Goal: Information Seeking & Learning: Compare options

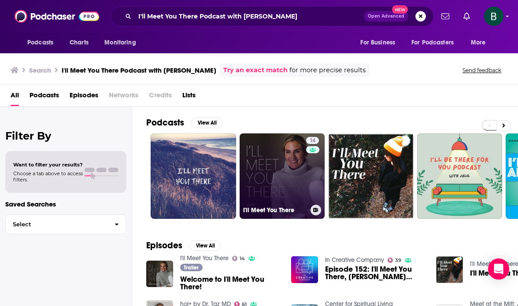
click at [291, 188] on link "14 I'll Meet You There" at bounding box center [283, 177] width 86 height 86
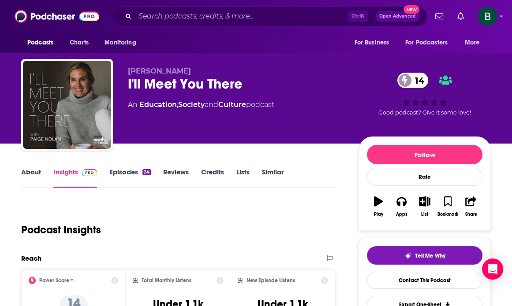
scroll to position [73, 0]
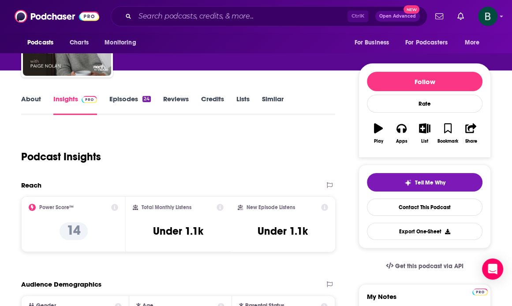
click at [27, 97] on link "About" at bounding box center [31, 105] width 20 height 20
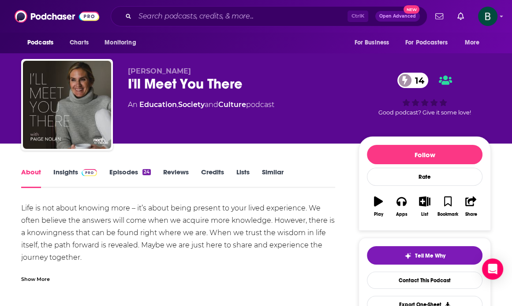
click at [267, 205] on div "Life is not about knowing more – it’s about being present to your lived experie…" at bounding box center [178, 257] width 314 height 111
click at [280, 174] on link "Similar" at bounding box center [273, 178] width 22 height 20
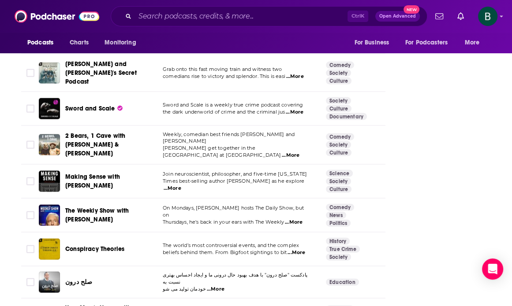
scroll to position [1837, 0]
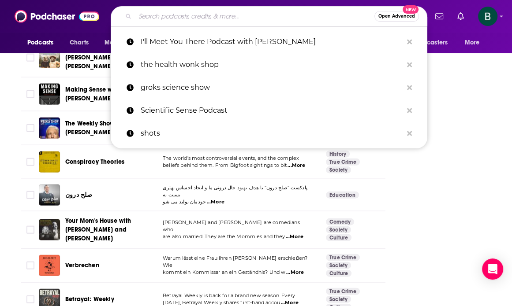
click at [263, 19] on input "Search podcasts, credits, & more..." at bounding box center [254, 16] width 239 height 14
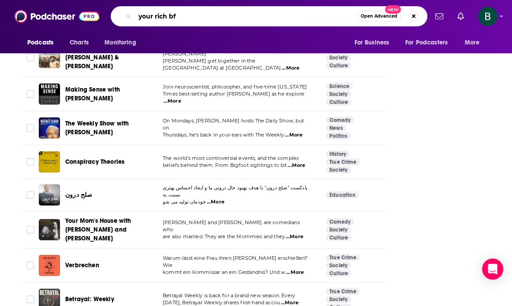
type input "your rich bff"
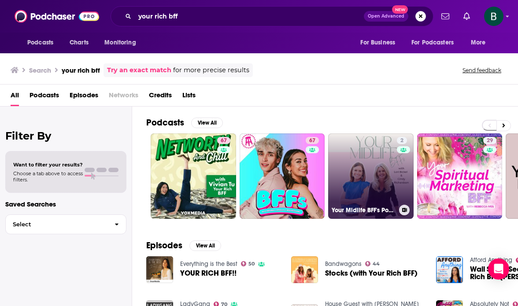
click at [362, 157] on link "2 Your Midlife BFF's Podcast" at bounding box center [371, 177] width 86 height 86
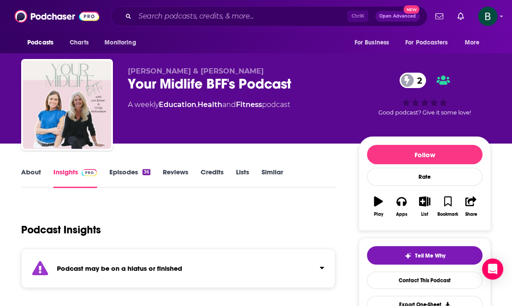
click at [270, 171] on link "Similar" at bounding box center [272, 178] width 22 height 20
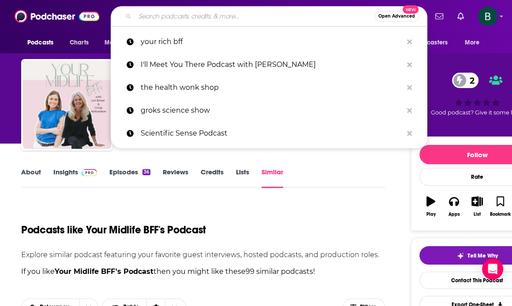
click at [231, 13] on input "Search podcasts, credits, & more..." at bounding box center [254, 16] width 239 height 14
paste input "[PERSON_NAME]"
type input "[PERSON_NAME]"
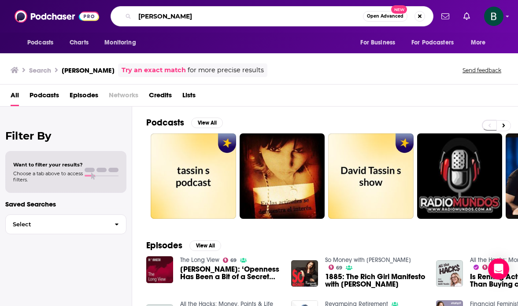
drag, startPoint x: 241, startPoint y: 15, endPoint x: 0, endPoint y: -6, distance: 242.1
click at [0, 0] on html "Podcasts Charts Monitoring [PERSON_NAME] Open Advanced New For Business For Pod…" at bounding box center [259, 153] width 518 height 306
type input "money with [PERSON_NAME]"
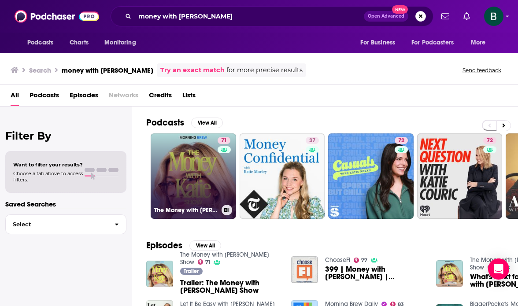
click at [209, 181] on link "71 The Money with [PERSON_NAME] Show" at bounding box center [194, 177] width 86 height 86
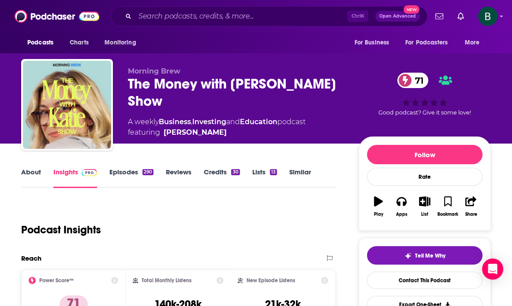
click at [298, 177] on link "Similar" at bounding box center [300, 178] width 22 height 20
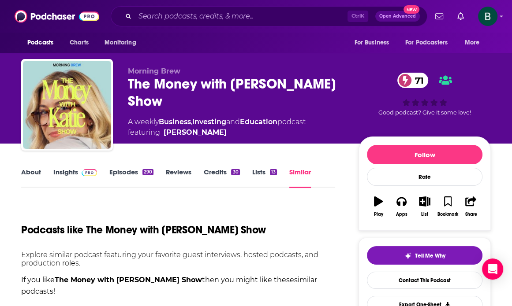
scroll to position [147, 0]
